Goal: Task Accomplishment & Management: Use online tool/utility

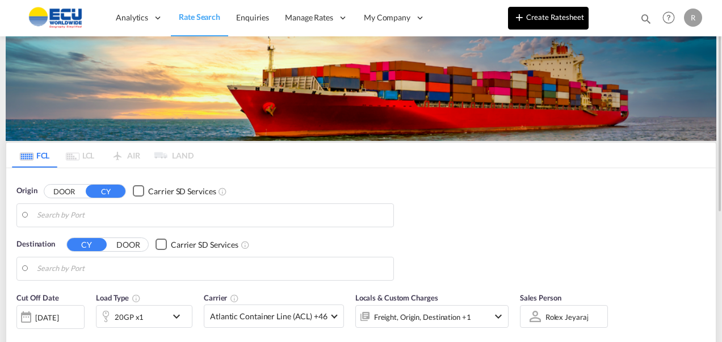
click at [539, 16] on button "Create Ratesheet" at bounding box center [548, 18] width 81 height 23
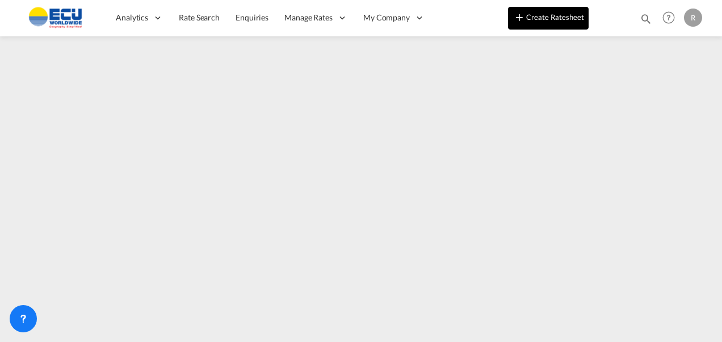
click at [536, 14] on button "Create Ratesheet" at bounding box center [548, 18] width 81 height 23
click at [550, 11] on button "Create Ratesheet" at bounding box center [548, 18] width 81 height 23
click at [543, 22] on button "Create Ratesheet" at bounding box center [548, 18] width 81 height 23
click at [550, 16] on button "Create Ratesheet" at bounding box center [548, 18] width 81 height 23
click at [550, 23] on button "Create Ratesheet" at bounding box center [548, 18] width 81 height 23
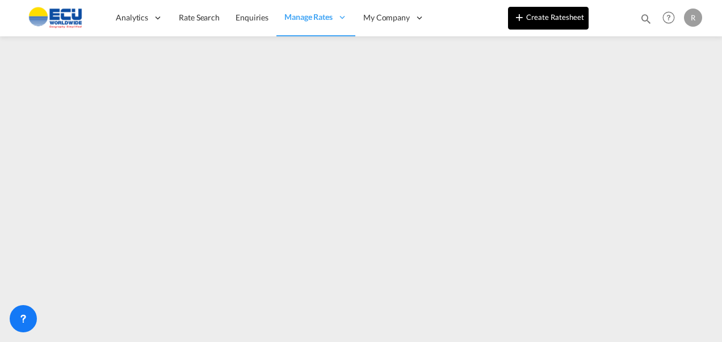
click at [561, 19] on button "Create Ratesheet" at bounding box center [548, 18] width 81 height 23
click at [547, 17] on button "Create Ratesheet" at bounding box center [548, 18] width 81 height 23
click at [543, 15] on button "Create Ratesheet" at bounding box center [548, 18] width 81 height 23
